Goal: Navigation & Orientation: Find specific page/section

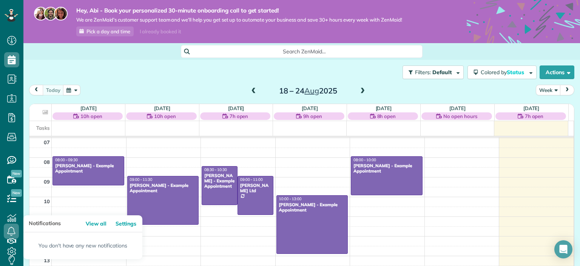
scroll to position [27, 0]
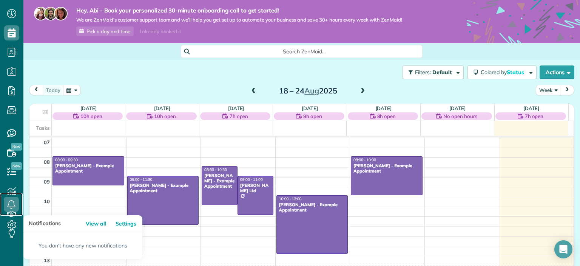
click at [15, 214] on link at bounding box center [11, 204] width 23 height 23
click at [12, 214] on link at bounding box center [11, 204] width 23 height 23
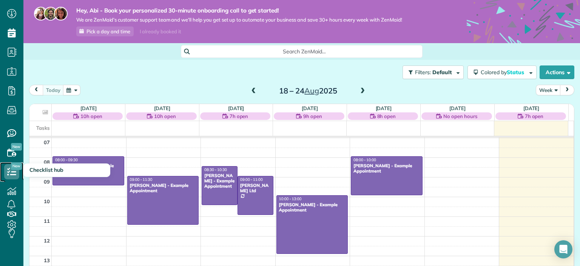
click at [11, 170] on icon at bounding box center [11, 171] width 15 height 15
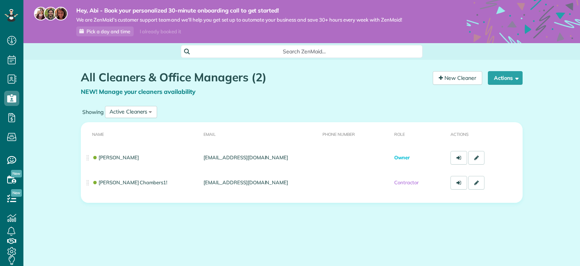
scroll to position [3, 3]
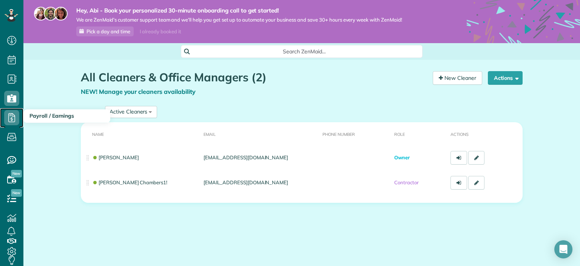
click at [7, 111] on icon at bounding box center [11, 117] width 15 height 15
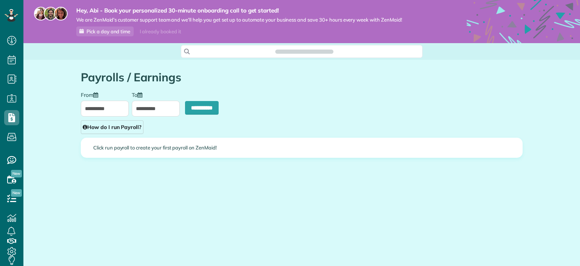
scroll to position [3, 3]
type input "**********"
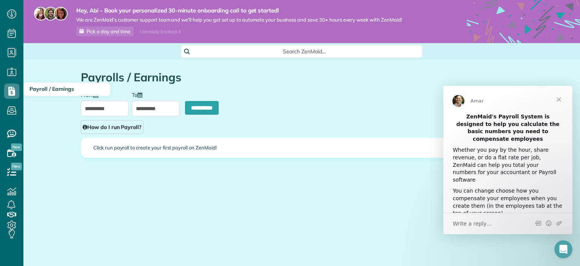
scroll to position [27, 0]
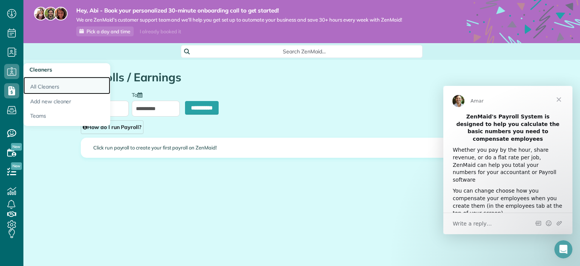
click at [45, 81] on link "All Cleaners" at bounding box center [66, 85] width 87 height 17
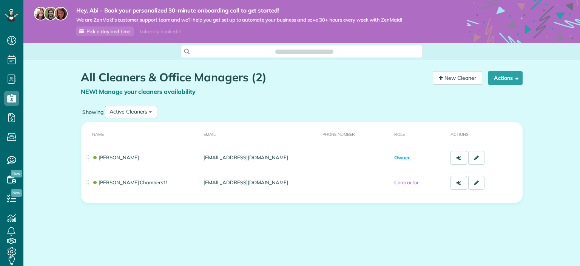
scroll to position [266, 23]
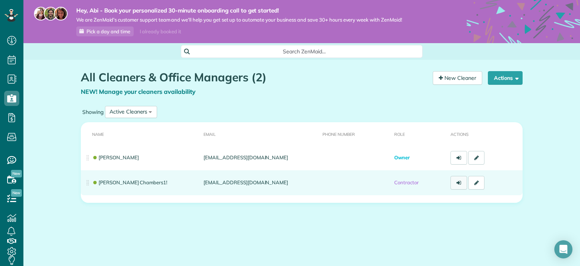
click at [452, 180] on link at bounding box center [459, 183] width 17 height 14
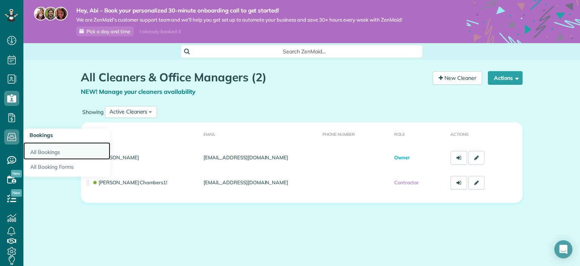
click at [44, 146] on link "All Bookings" at bounding box center [66, 150] width 87 height 17
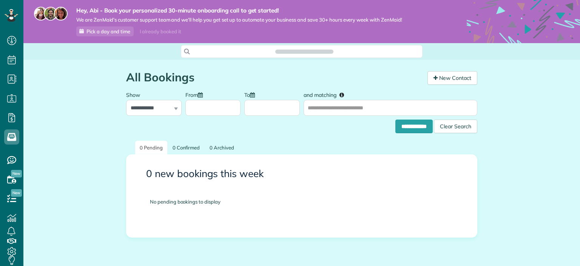
scroll to position [3, 3]
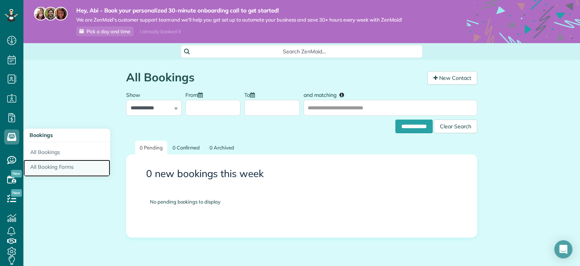
click at [41, 161] on link "All Booking Forms" at bounding box center [66, 167] width 87 height 17
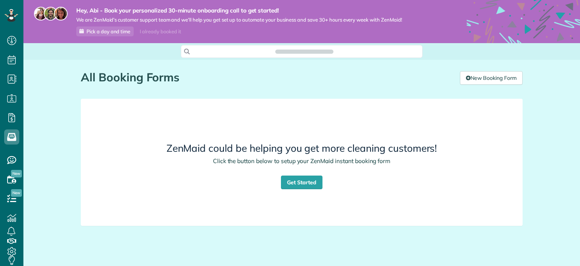
scroll to position [3, 3]
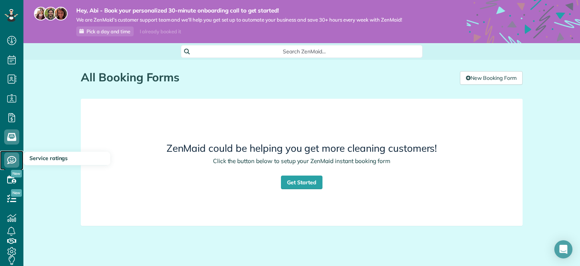
click at [12, 156] on icon at bounding box center [11, 159] width 15 height 15
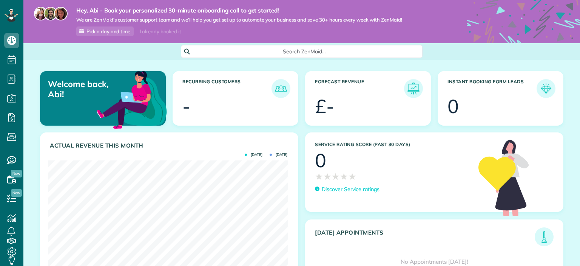
scroll to position [106, 240]
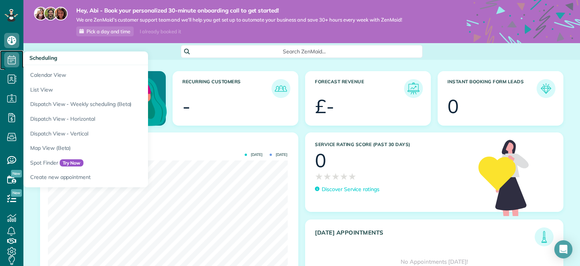
click at [14, 61] on icon at bounding box center [11, 59] width 15 height 15
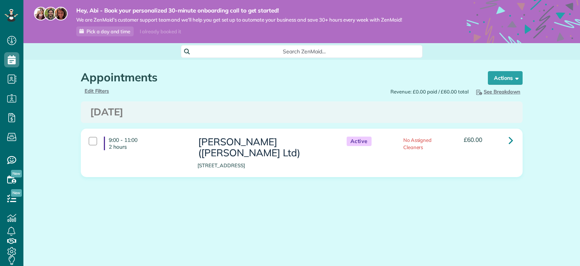
scroll to position [3, 3]
